Goal: Find specific page/section: Find specific page/section

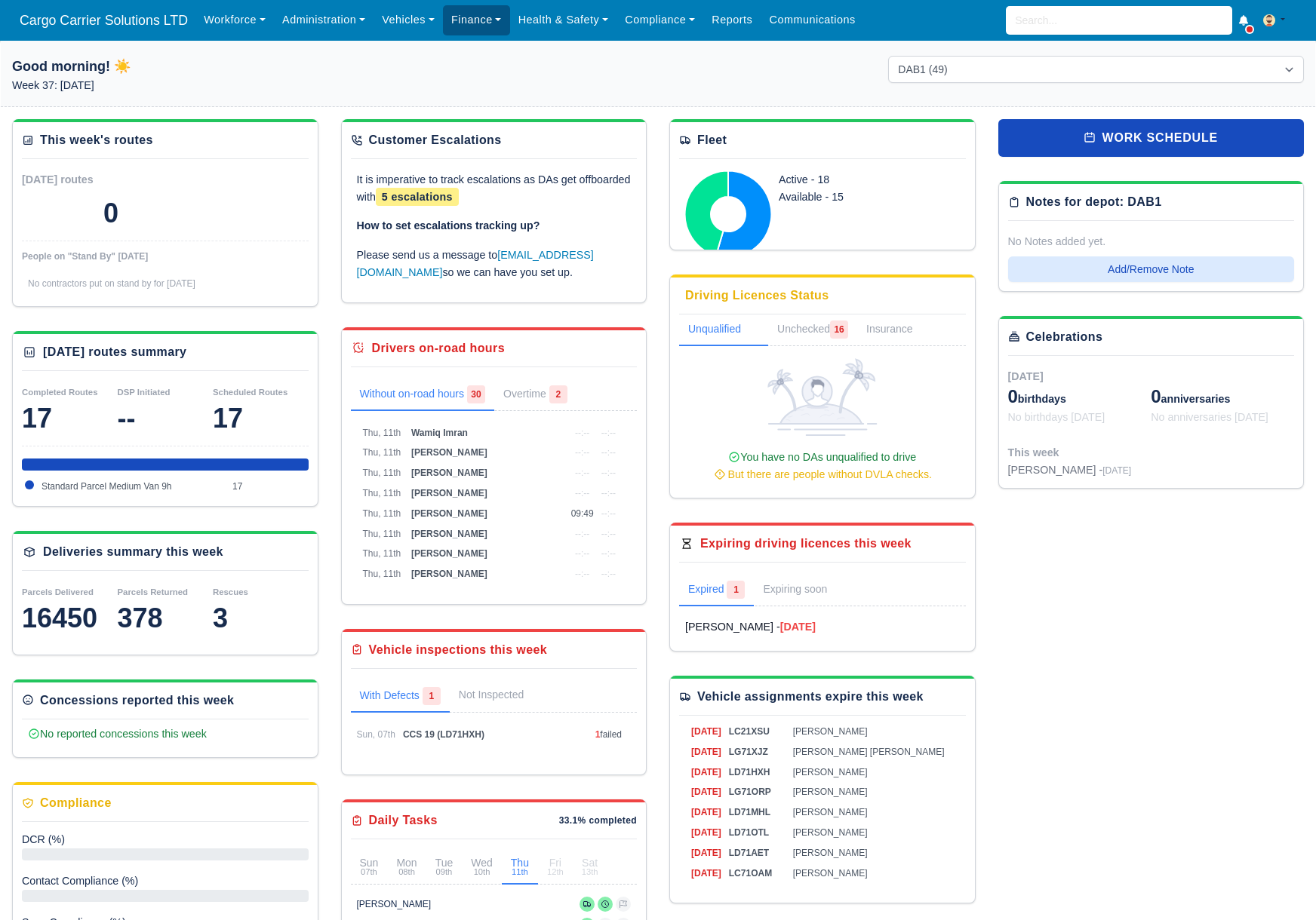
click at [459, 21] on link "Finance" at bounding box center [476, 20] width 68 height 29
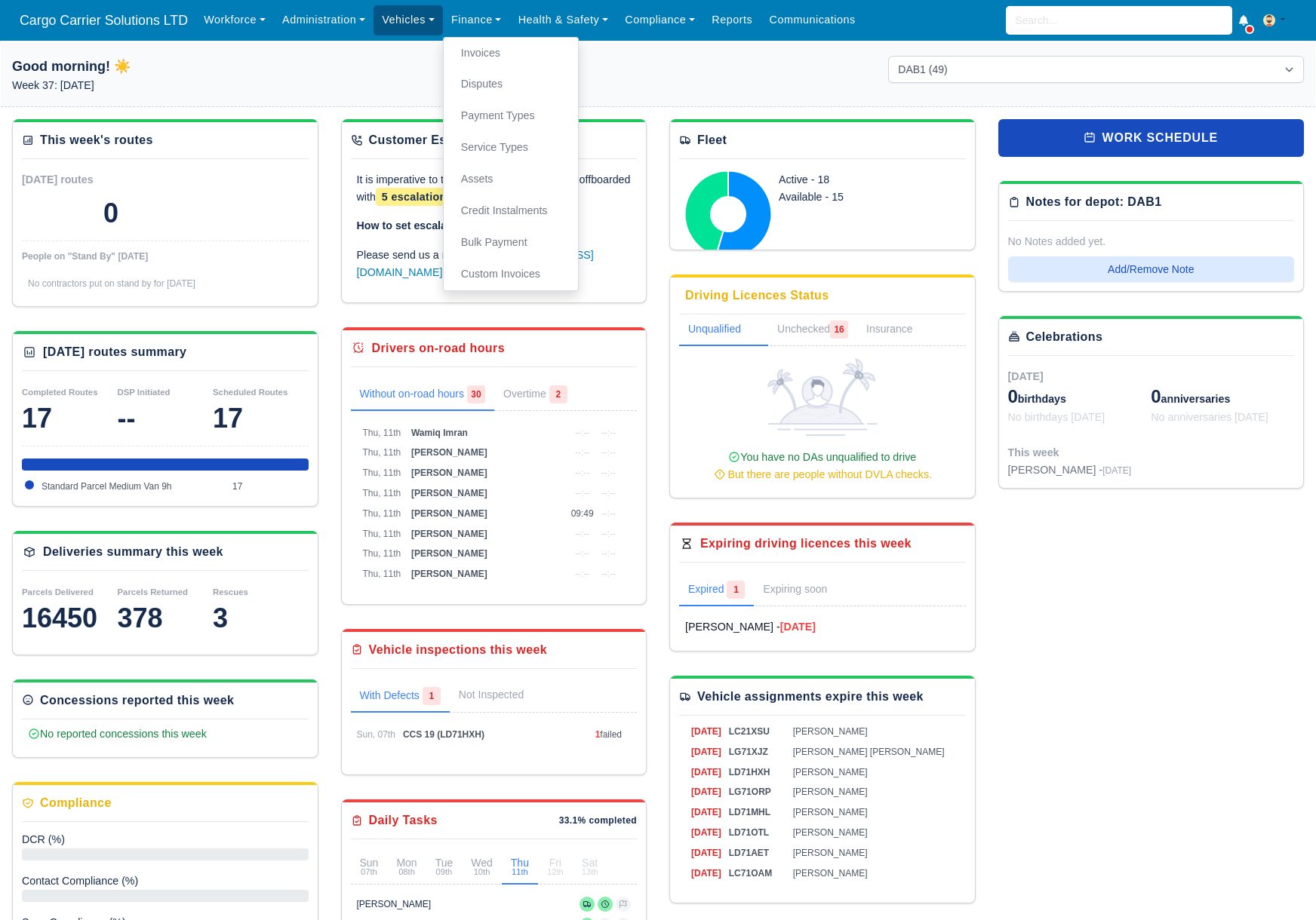
click at [417, 23] on link "Vehicles" at bounding box center [407, 20] width 69 height 29
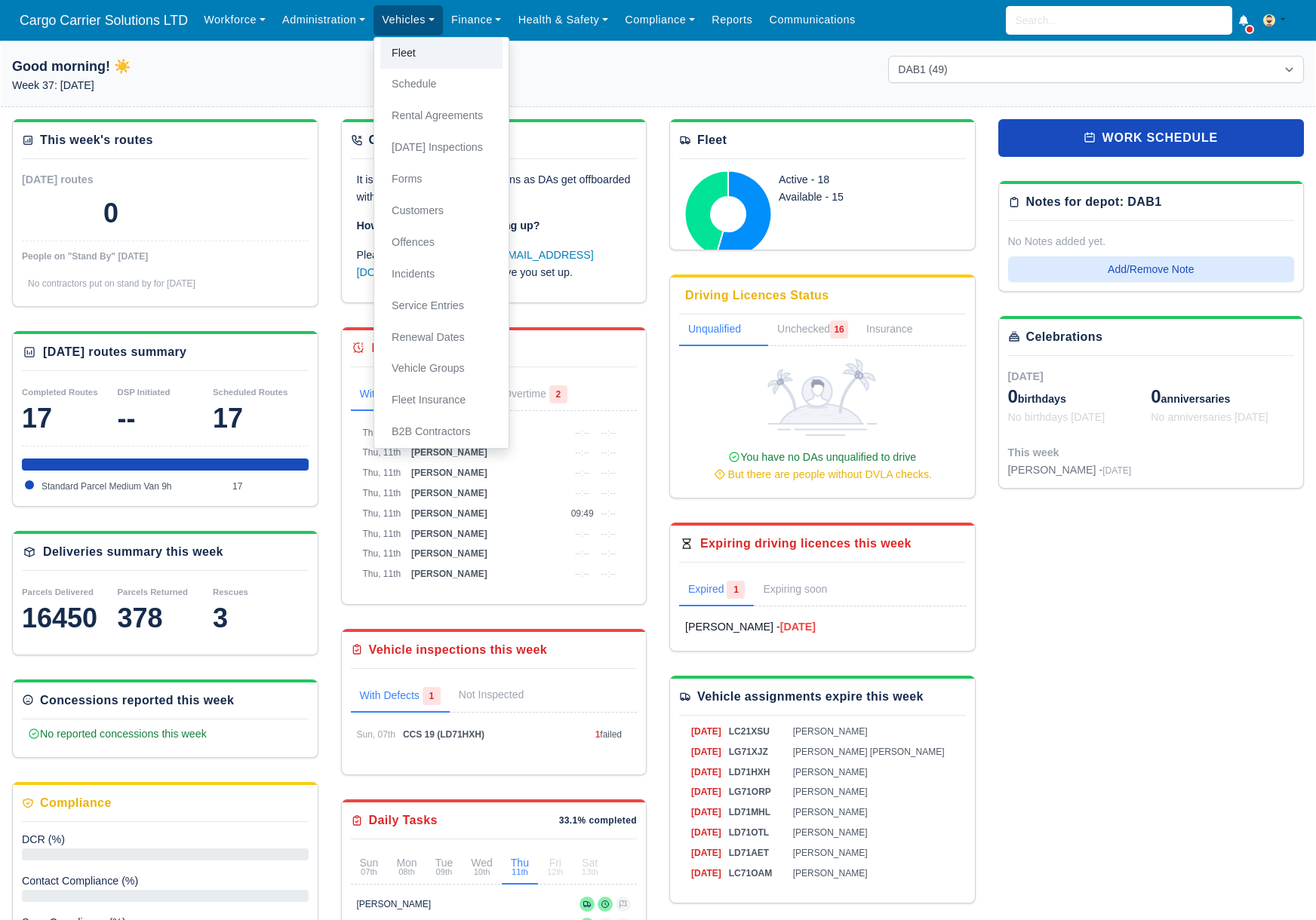
click at [410, 61] on link "Fleet" at bounding box center [442, 54] width 123 height 32
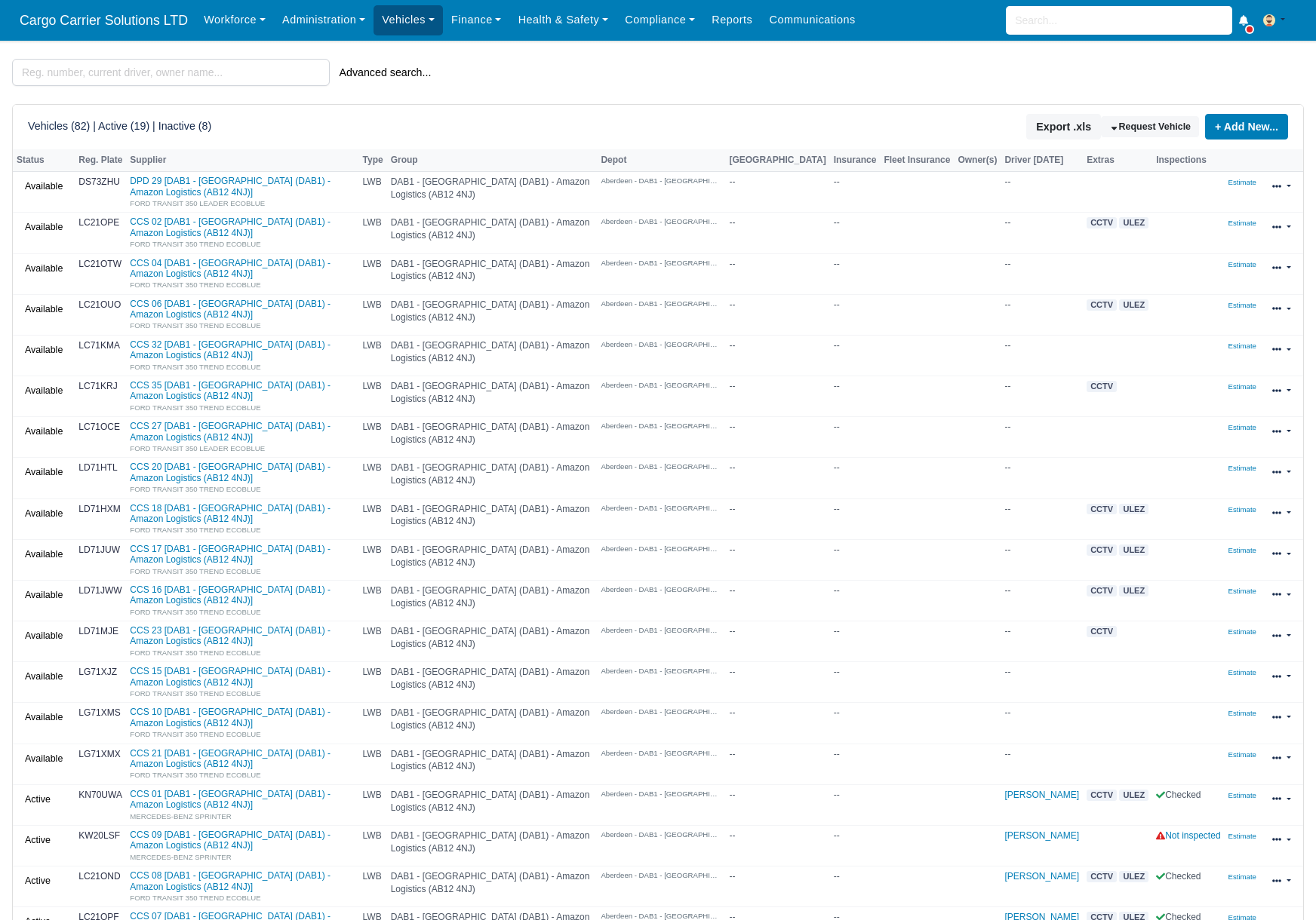
click at [392, 27] on link "Vehicles" at bounding box center [407, 20] width 69 height 29
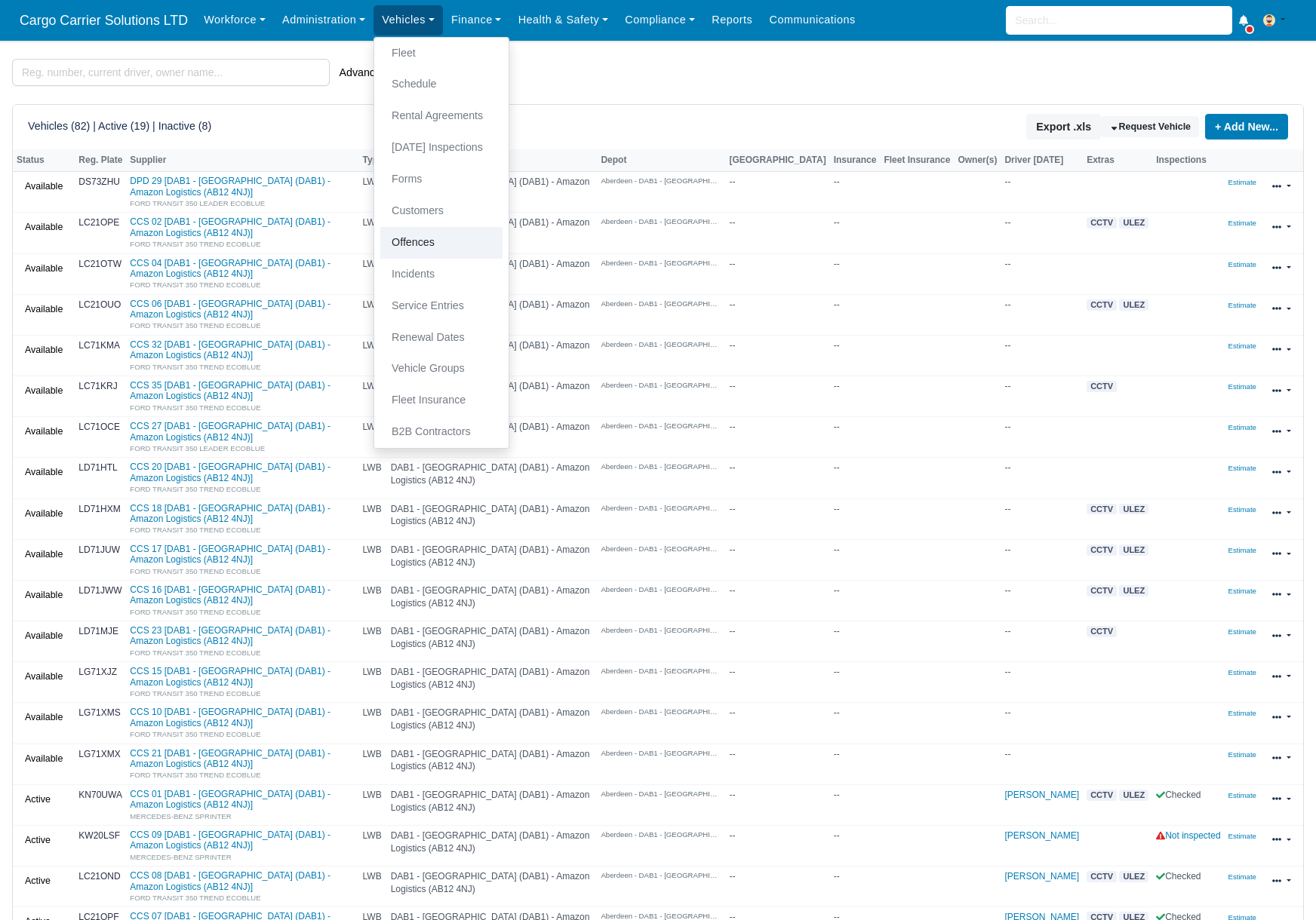
click at [402, 232] on link "Offences" at bounding box center [442, 243] width 123 height 32
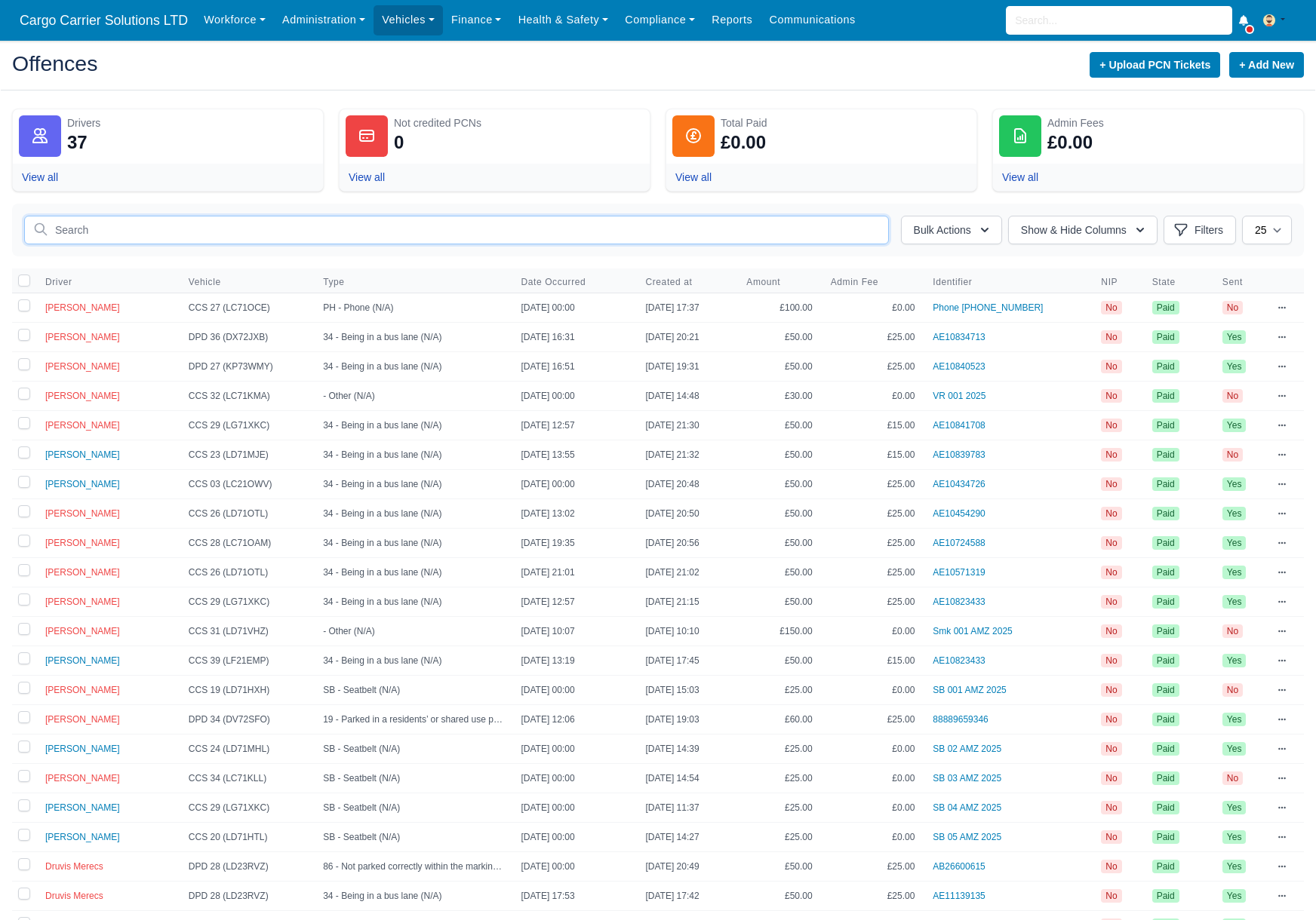
click at [187, 235] on input "text" at bounding box center [456, 230] width 864 height 29
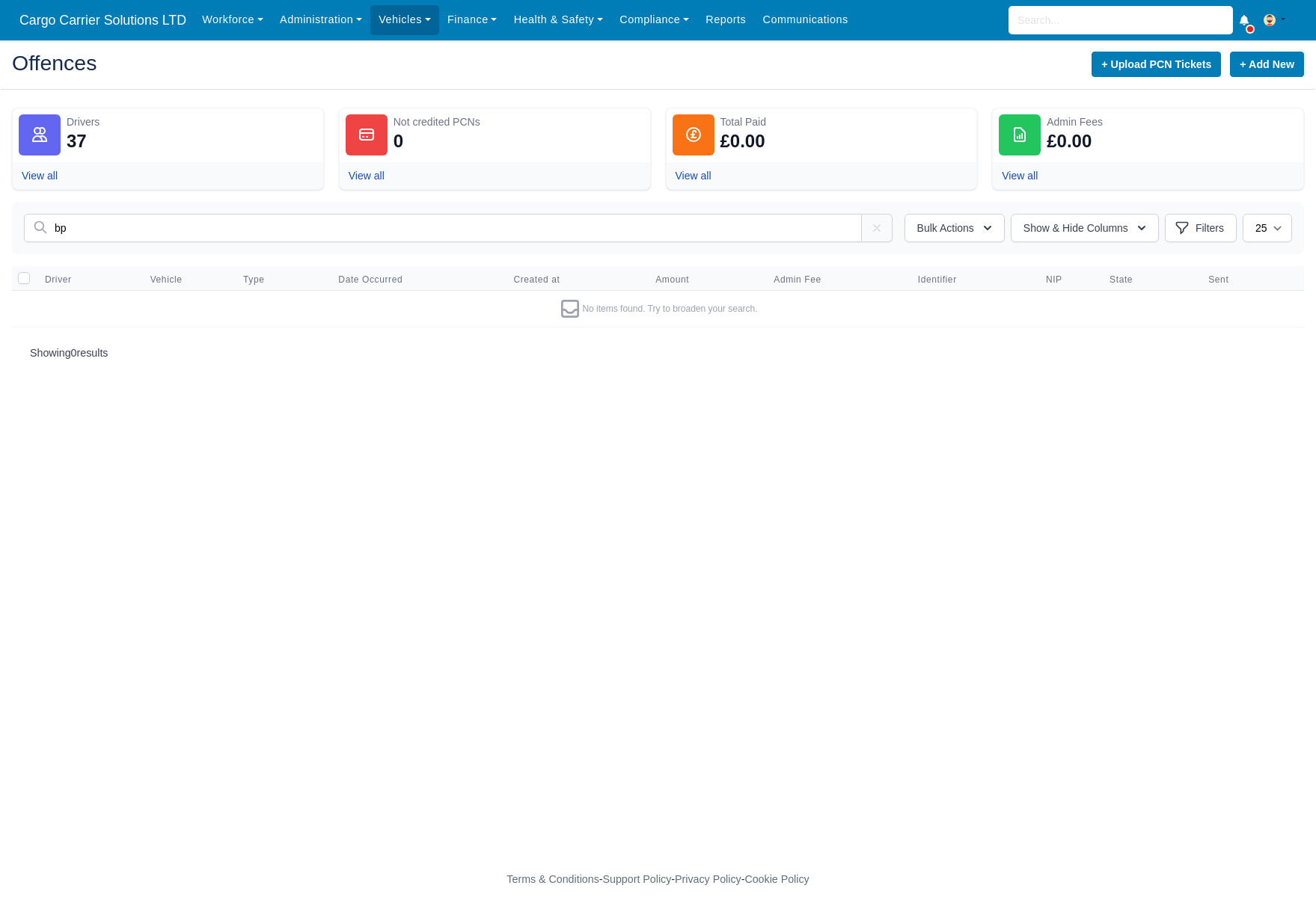
type input "b"
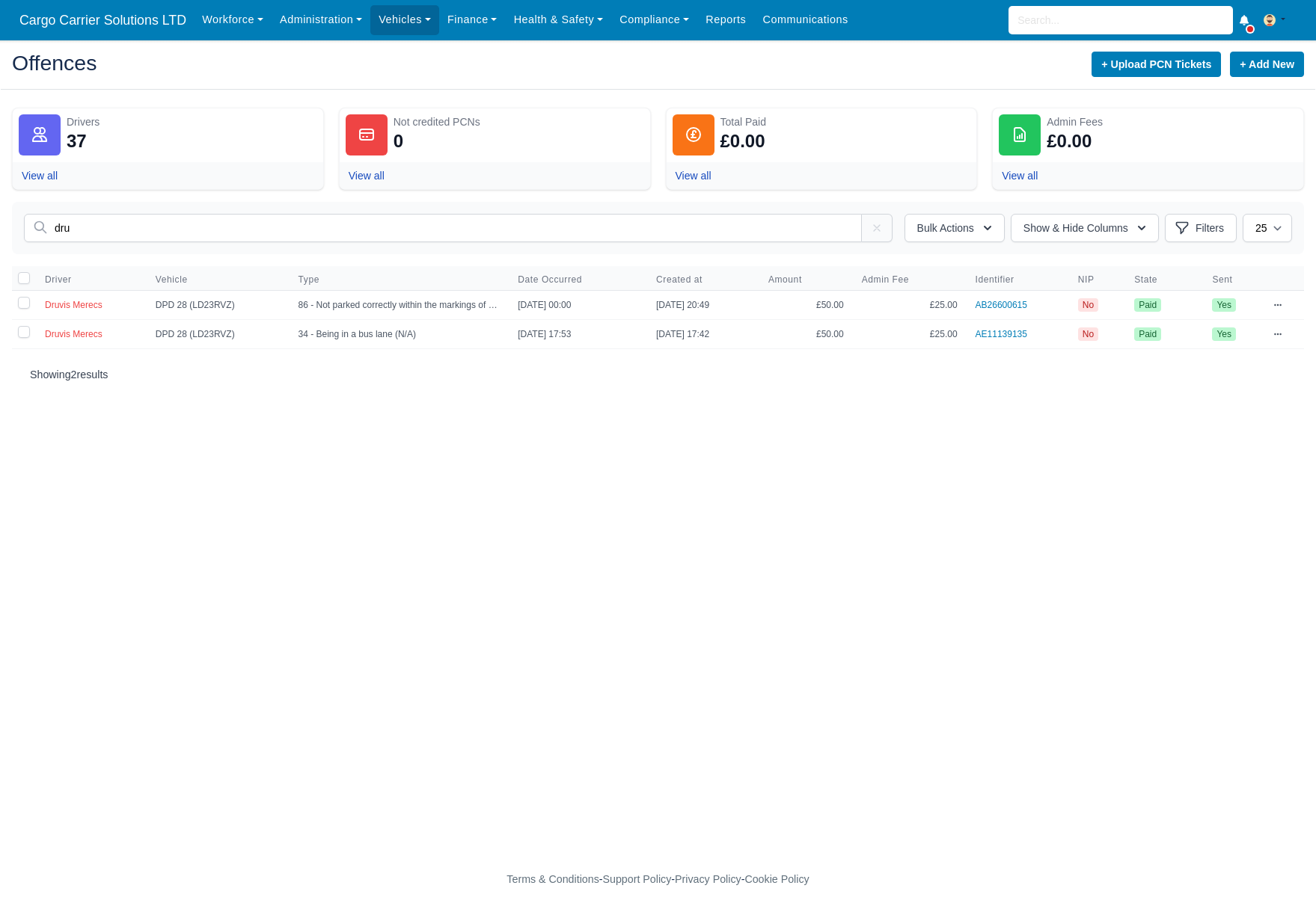
drag, startPoint x: 135, startPoint y: 233, endPoint x: 19, endPoint y: 242, distance: 116.3
click at [19, 242] on div "dru dru Bulk Actions Transferred liability [PERSON_NAME] as Paid & Credit Send …" at bounding box center [658, 228] width 1291 height 52
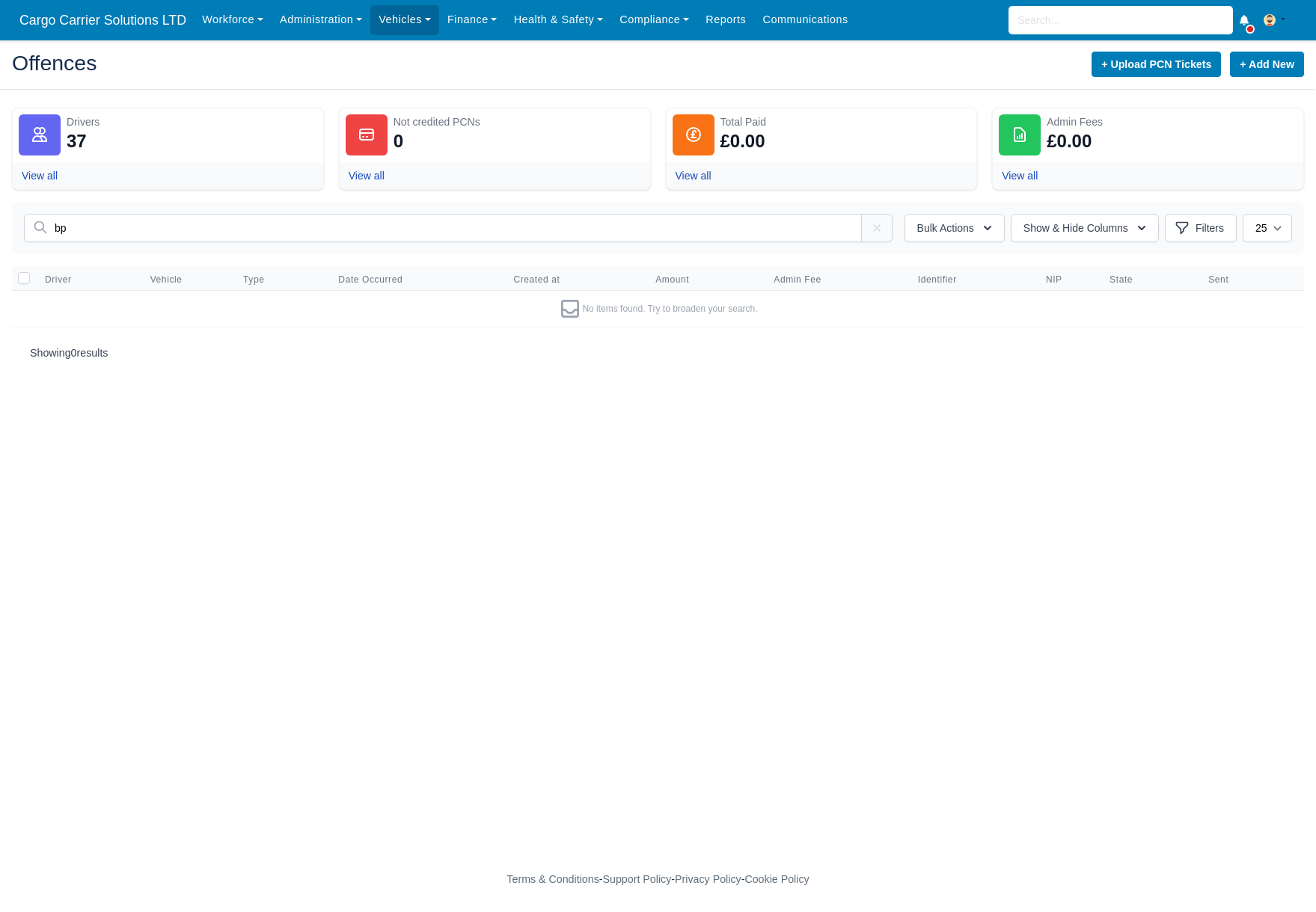
type input "b"
